Goal: Task Accomplishment & Management: Manage account settings

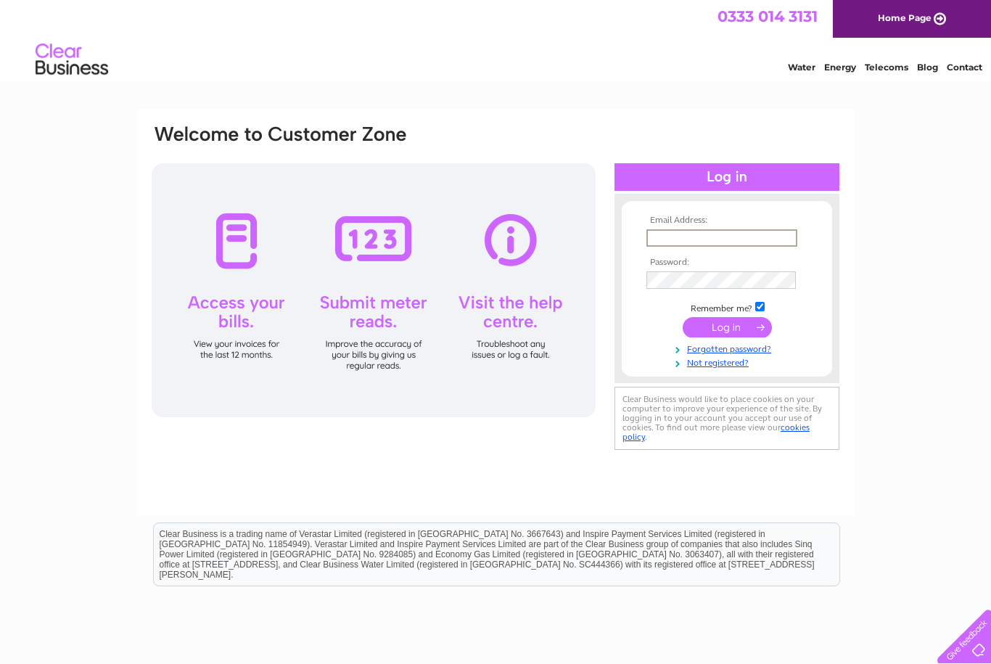
click at [720, 242] on input "text" at bounding box center [722, 237] width 151 height 17
click at [728, 240] on input "text" at bounding box center [721, 237] width 149 height 16
type input "[EMAIL_ADDRESS][DOMAIN_NAME]"
click at [726, 331] on input "submit" at bounding box center [727, 326] width 89 height 20
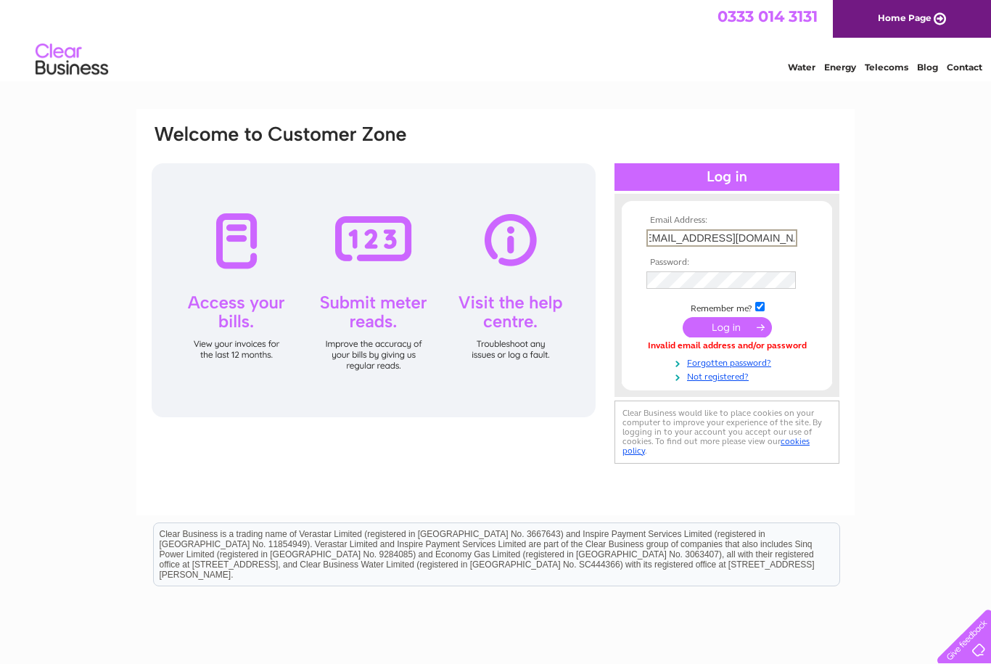
click at [727, 328] on input "submit" at bounding box center [727, 327] width 89 height 20
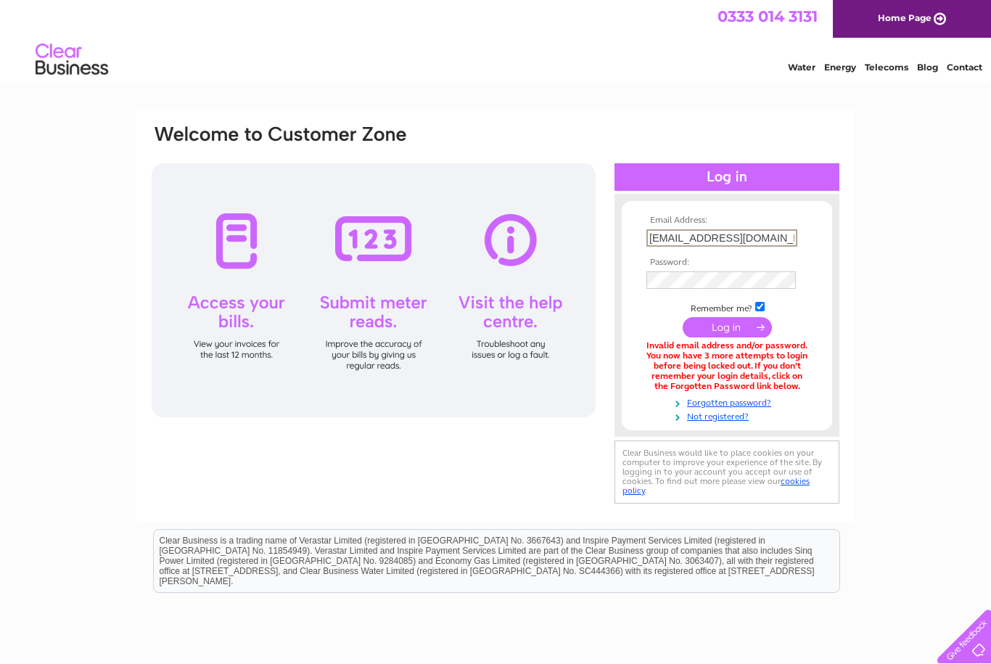
click at [755, 401] on link "Forgotten password?" at bounding box center [729, 402] width 165 height 14
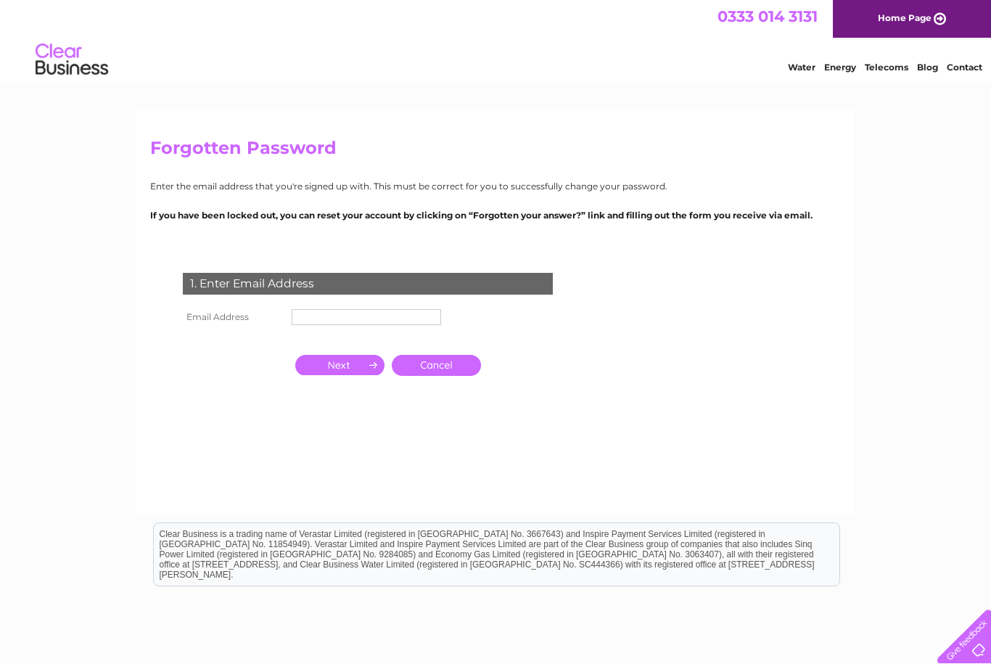
click at [306, 316] on input "text" at bounding box center [366, 317] width 149 height 16
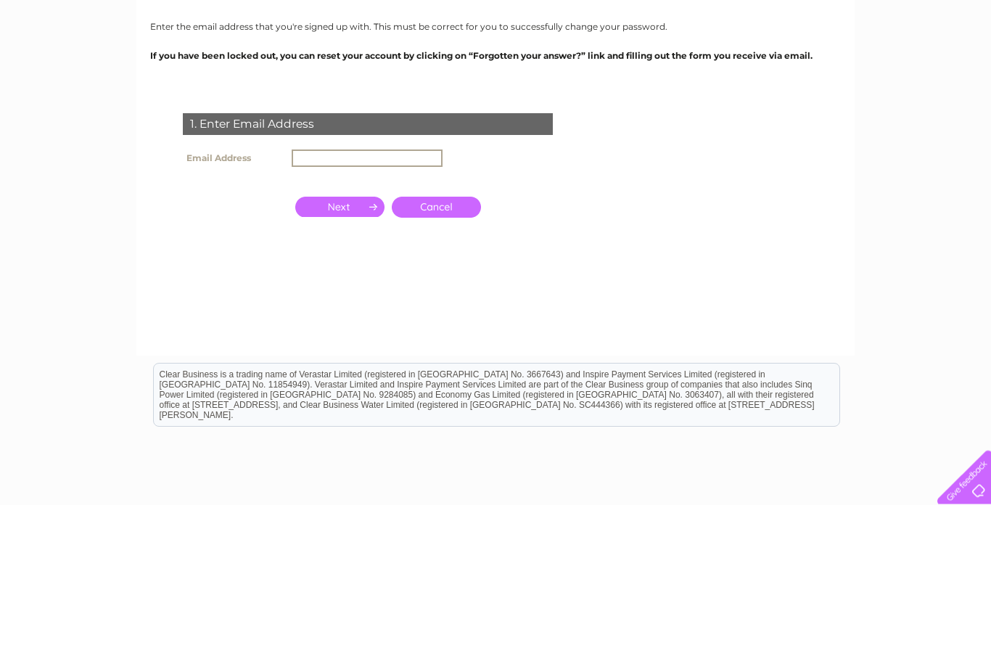
type input "[EMAIL_ADDRESS][DOMAIN_NAME]"
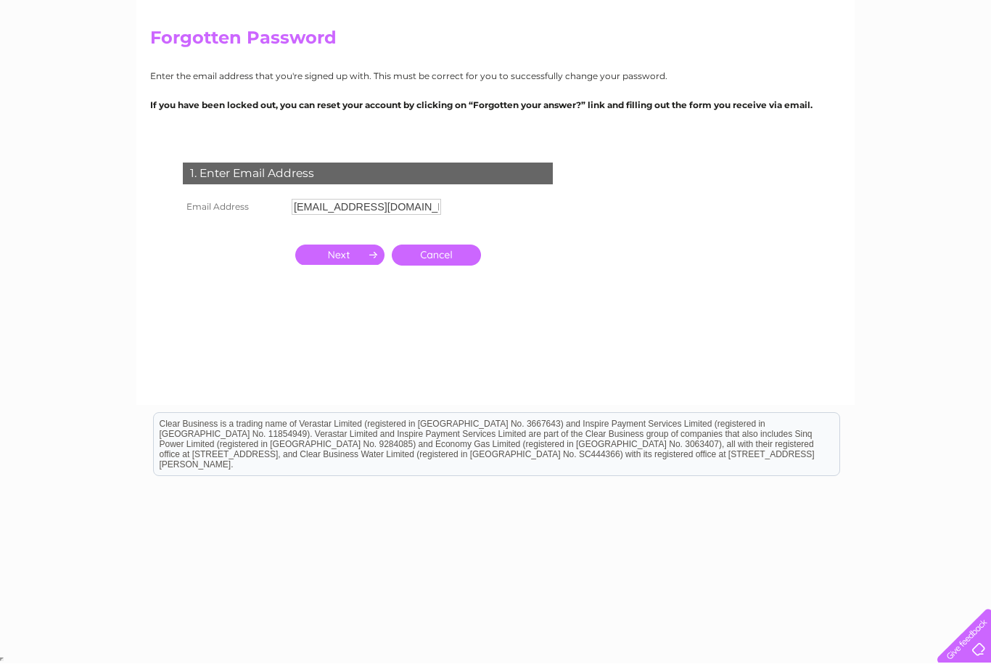
click at [353, 260] on input "button" at bounding box center [339, 255] width 89 height 20
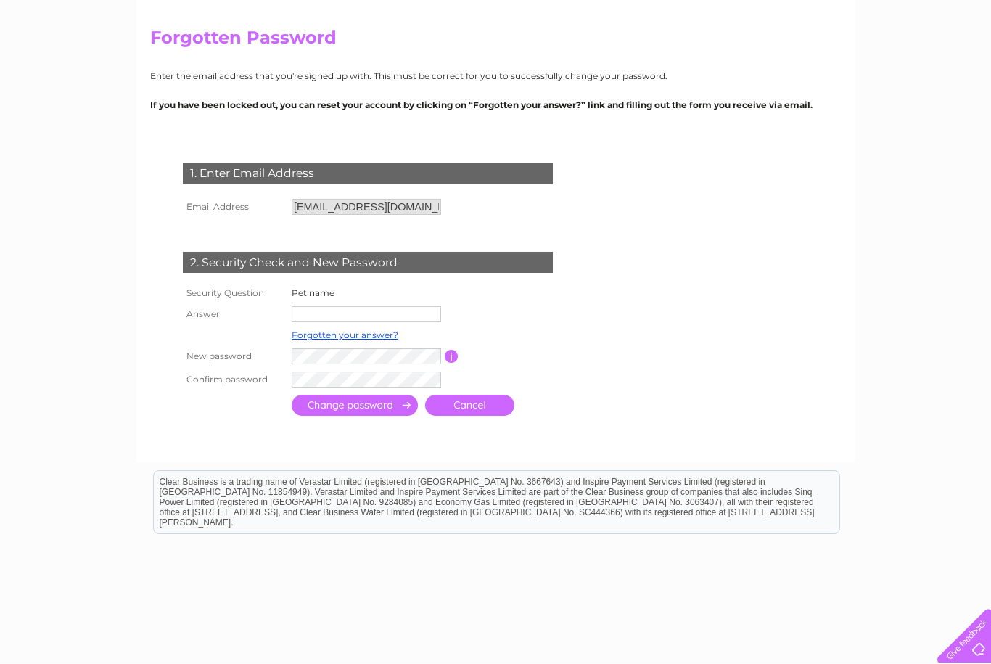
scroll to position [110, 0]
click at [297, 313] on input "text" at bounding box center [366, 314] width 149 height 16
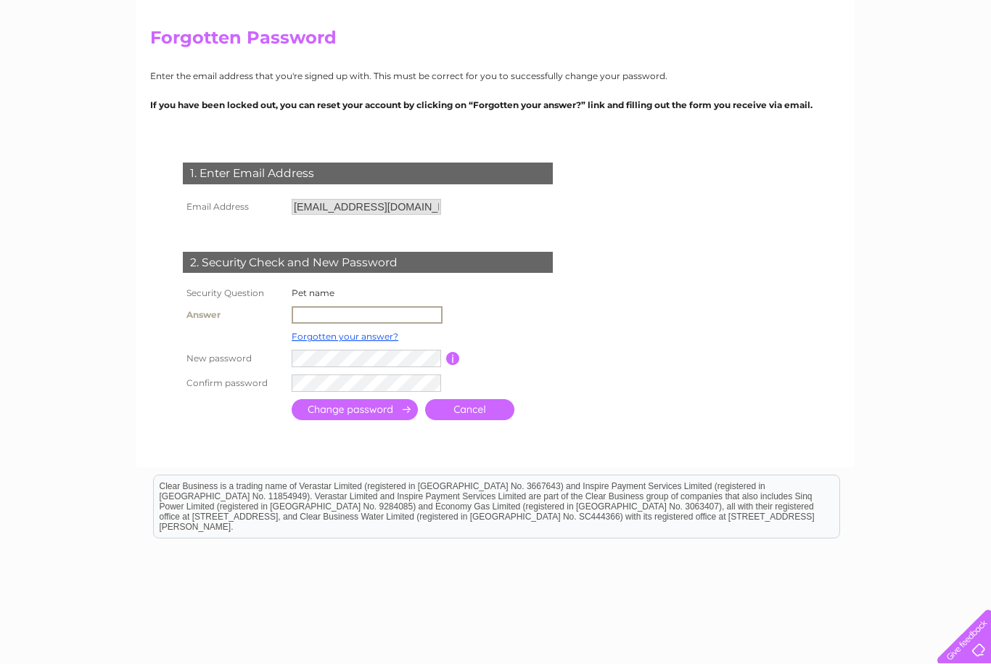
scroll to position [110, 0]
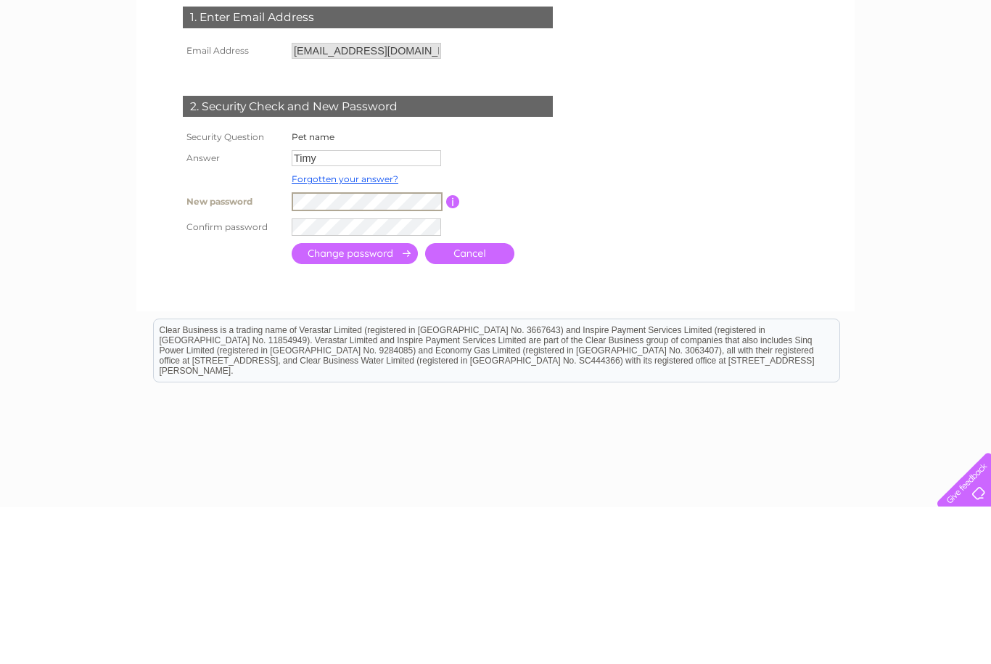
click at [384, 307] on input "Timy" at bounding box center [366, 315] width 149 height 16
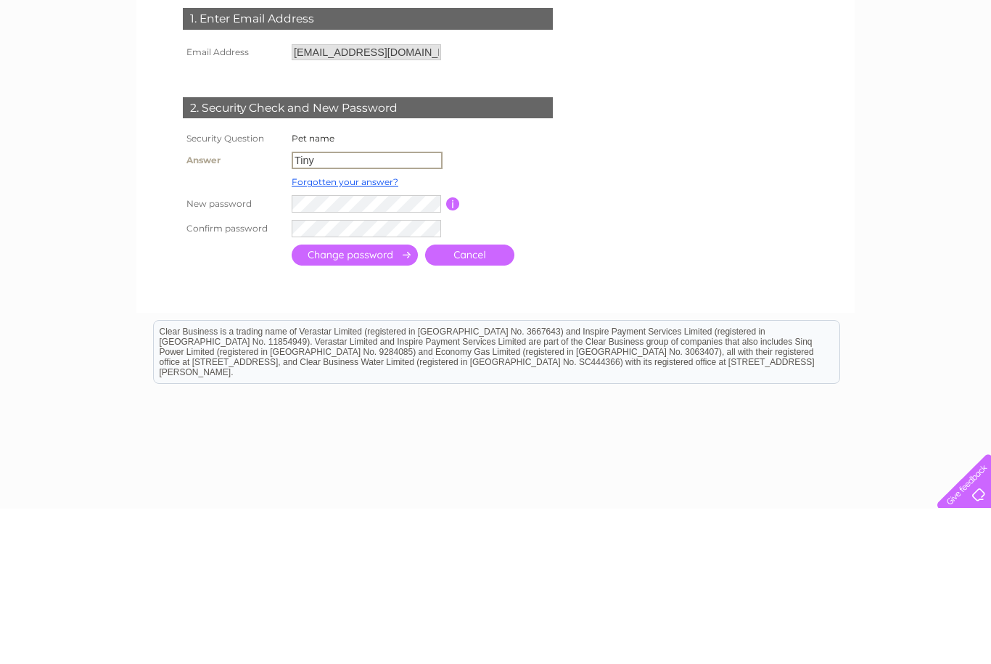
type input "Tiny"
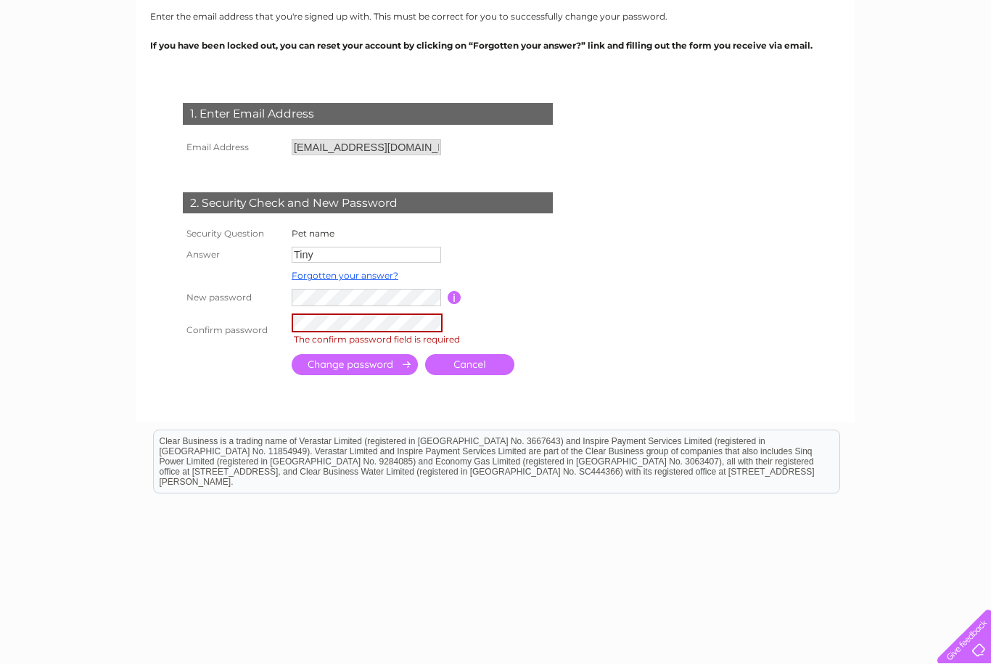
scroll to position [169, 0]
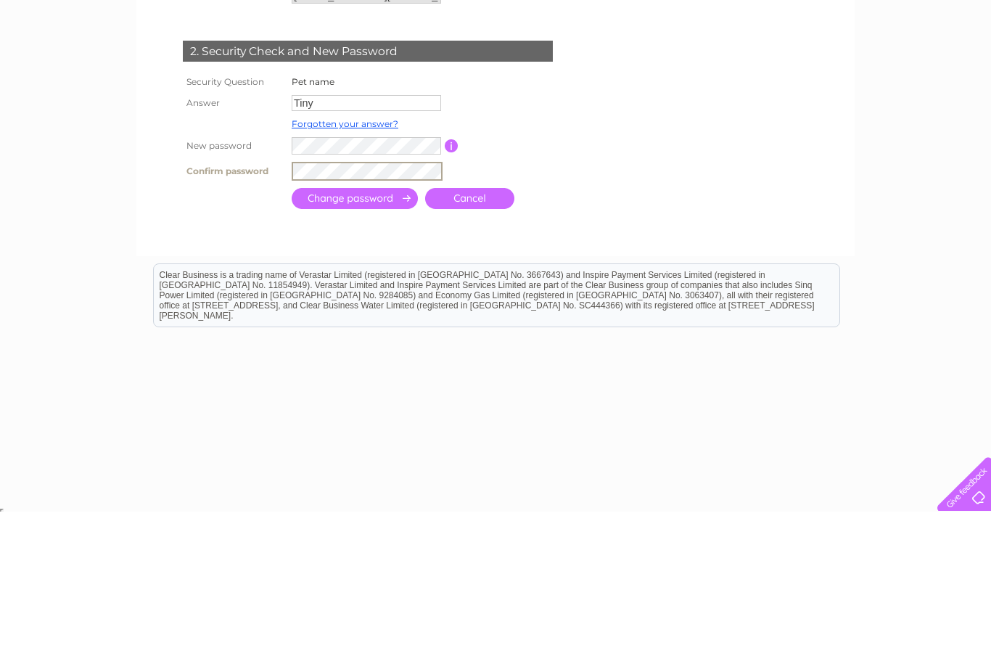
click at [390, 340] on input "submit" at bounding box center [355, 350] width 126 height 21
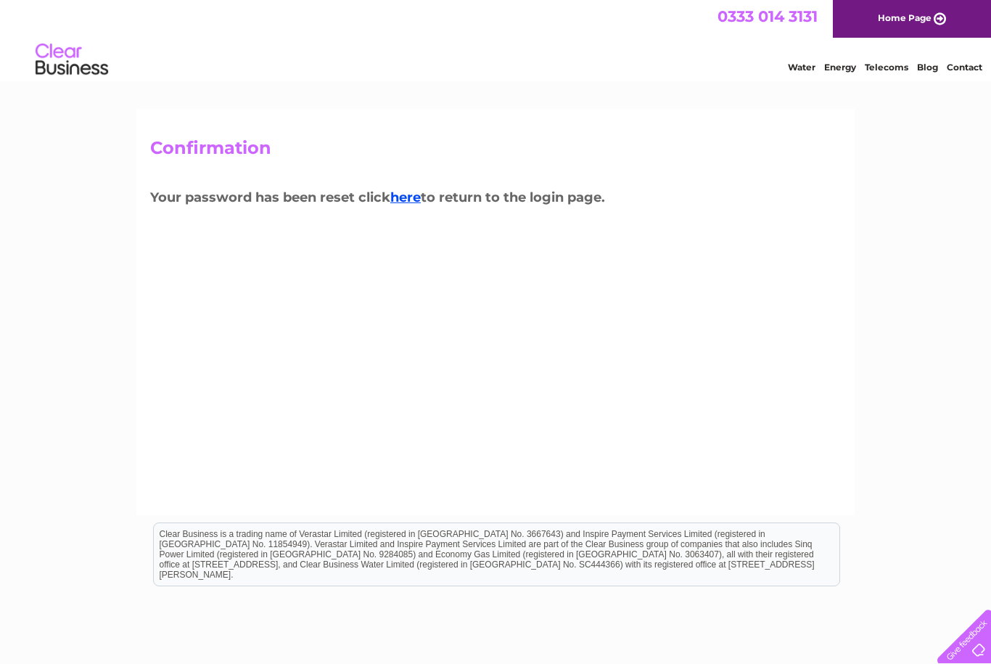
click at [412, 202] on link "here" at bounding box center [405, 197] width 30 height 16
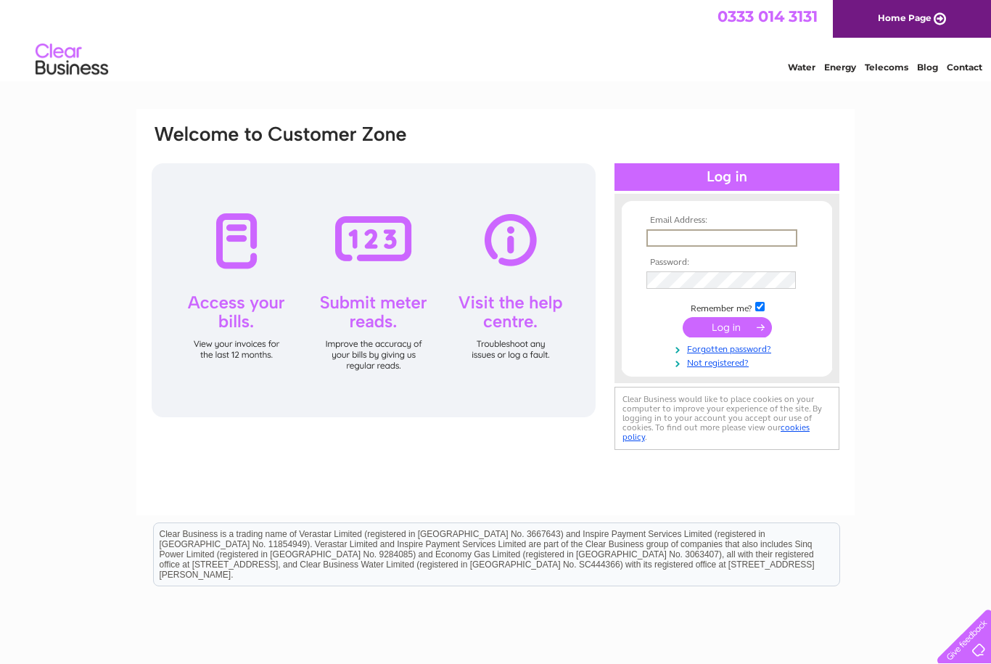
type input "[EMAIL_ADDRESS][DOMAIN_NAME]"
click at [746, 324] on input "submit" at bounding box center [727, 326] width 89 height 20
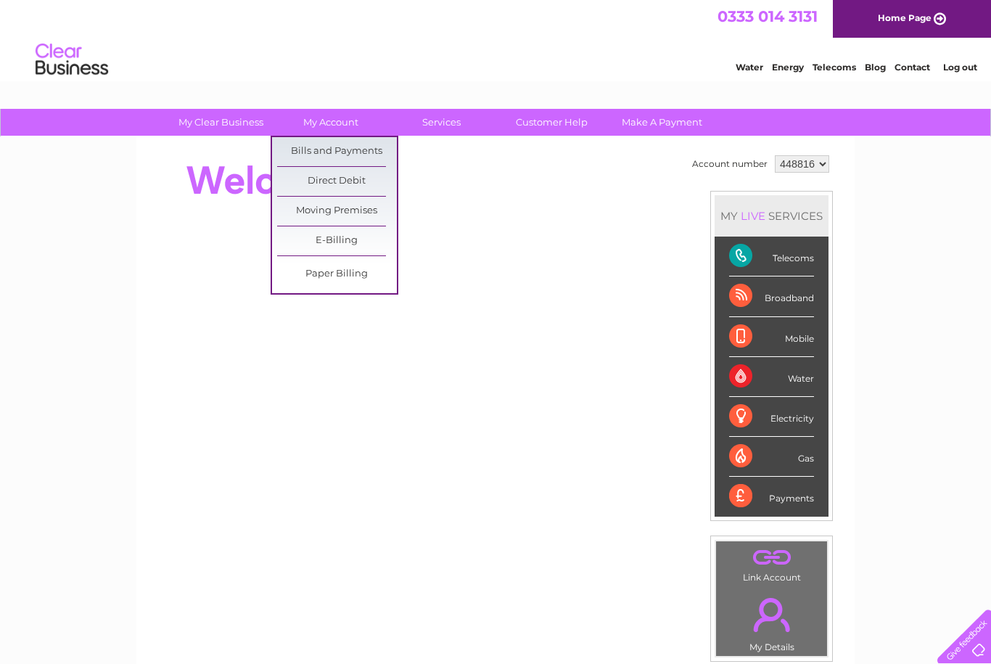
click at [318, 154] on link "Bills and Payments" at bounding box center [337, 151] width 120 height 29
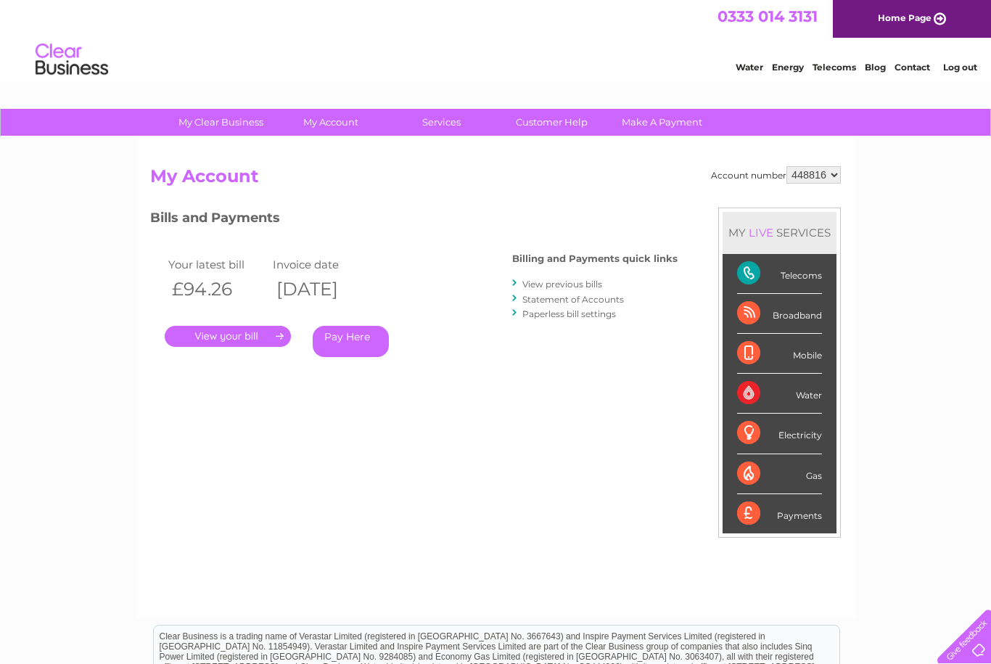
click at [192, 338] on link "." at bounding box center [228, 336] width 126 height 21
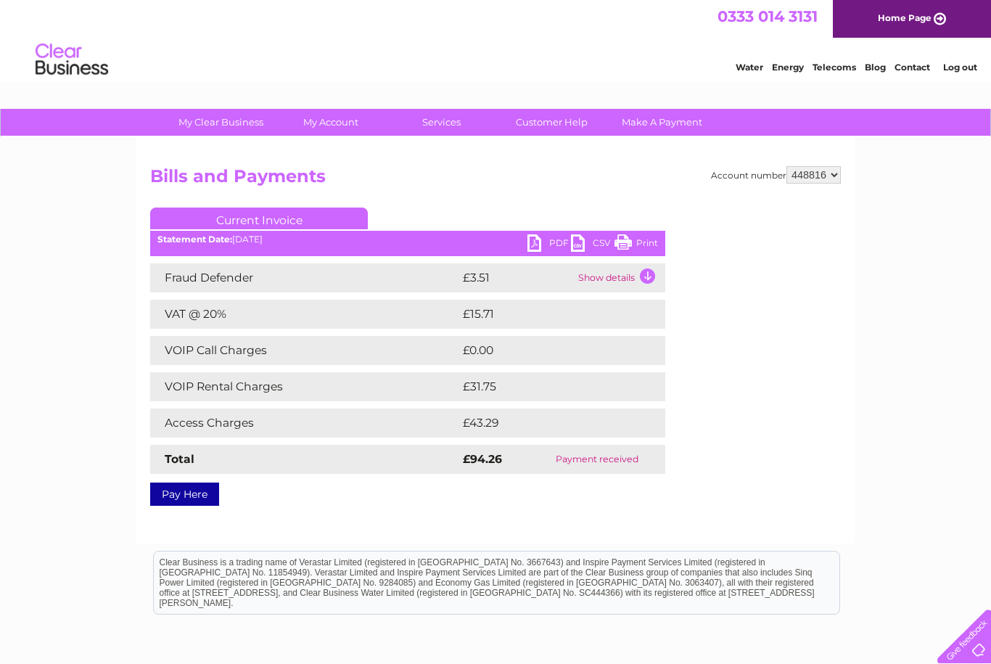
click at [530, 243] on link "PDF" at bounding box center [550, 244] width 44 height 21
